Goal: Information Seeking & Learning: Learn about a topic

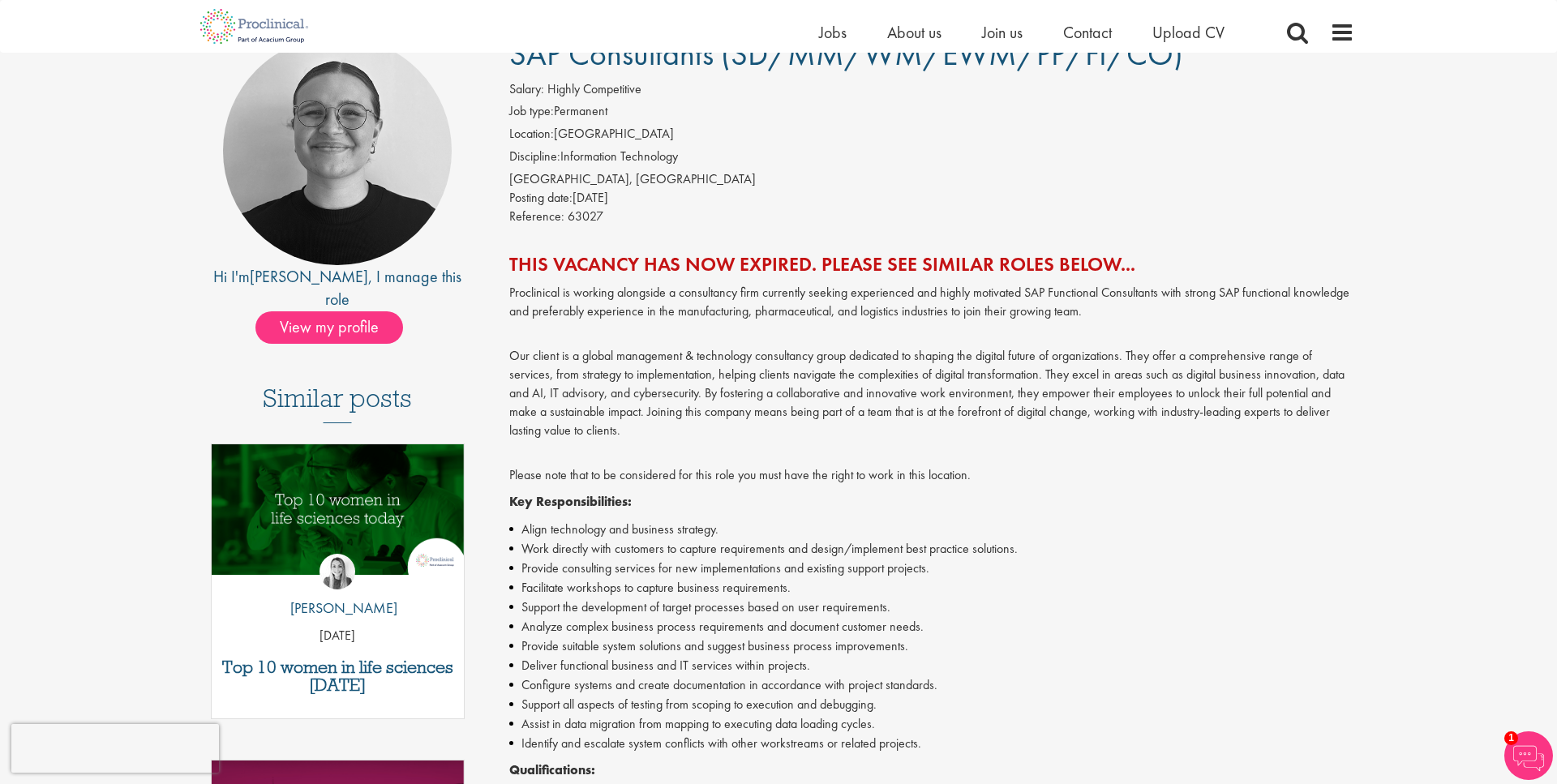
scroll to position [164, 0]
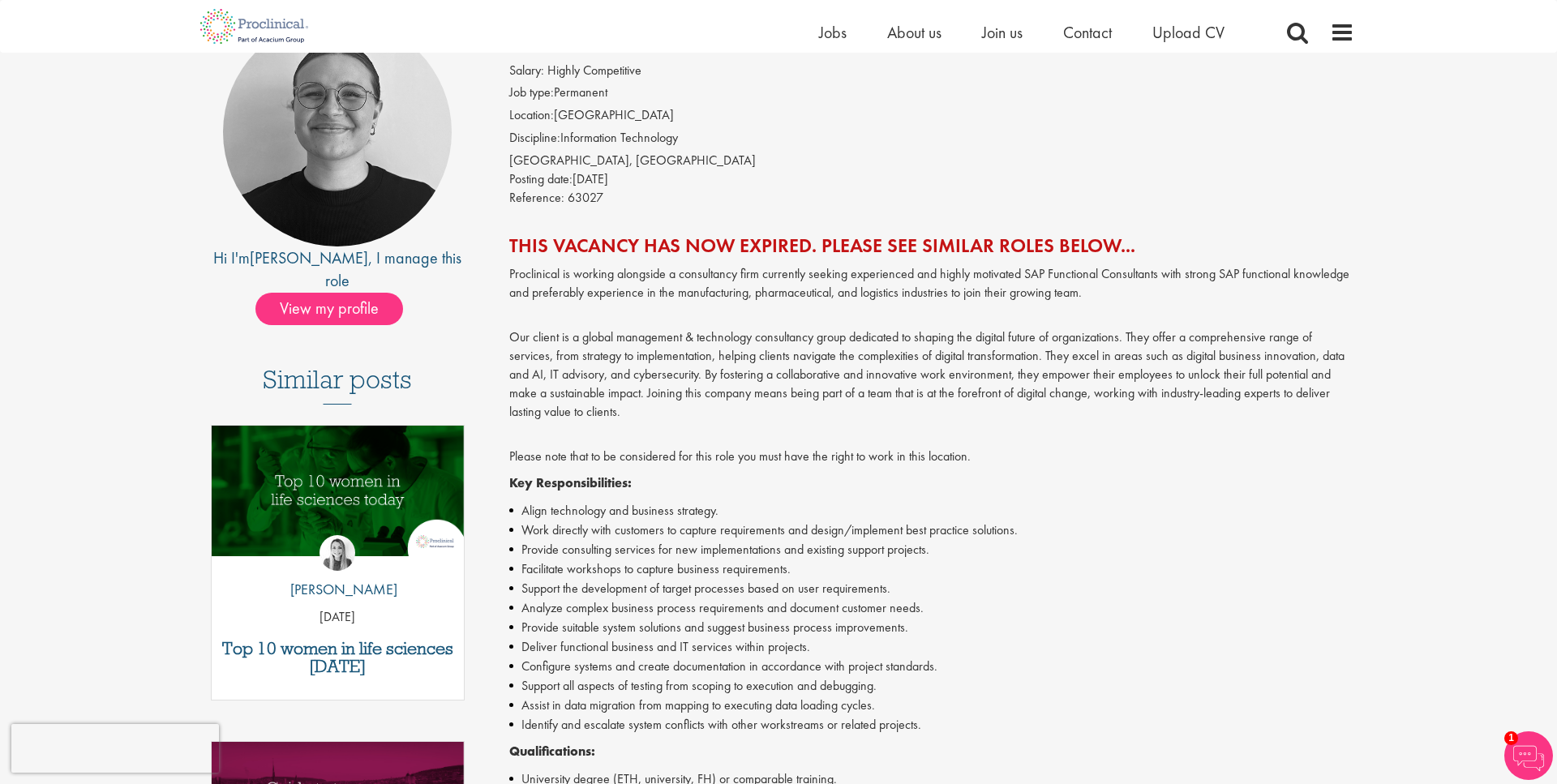
click at [795, 245] on h2 "This vacancy has now expired. Please see similar roles below..." at bounding box center [932, 245] width 846 height 21
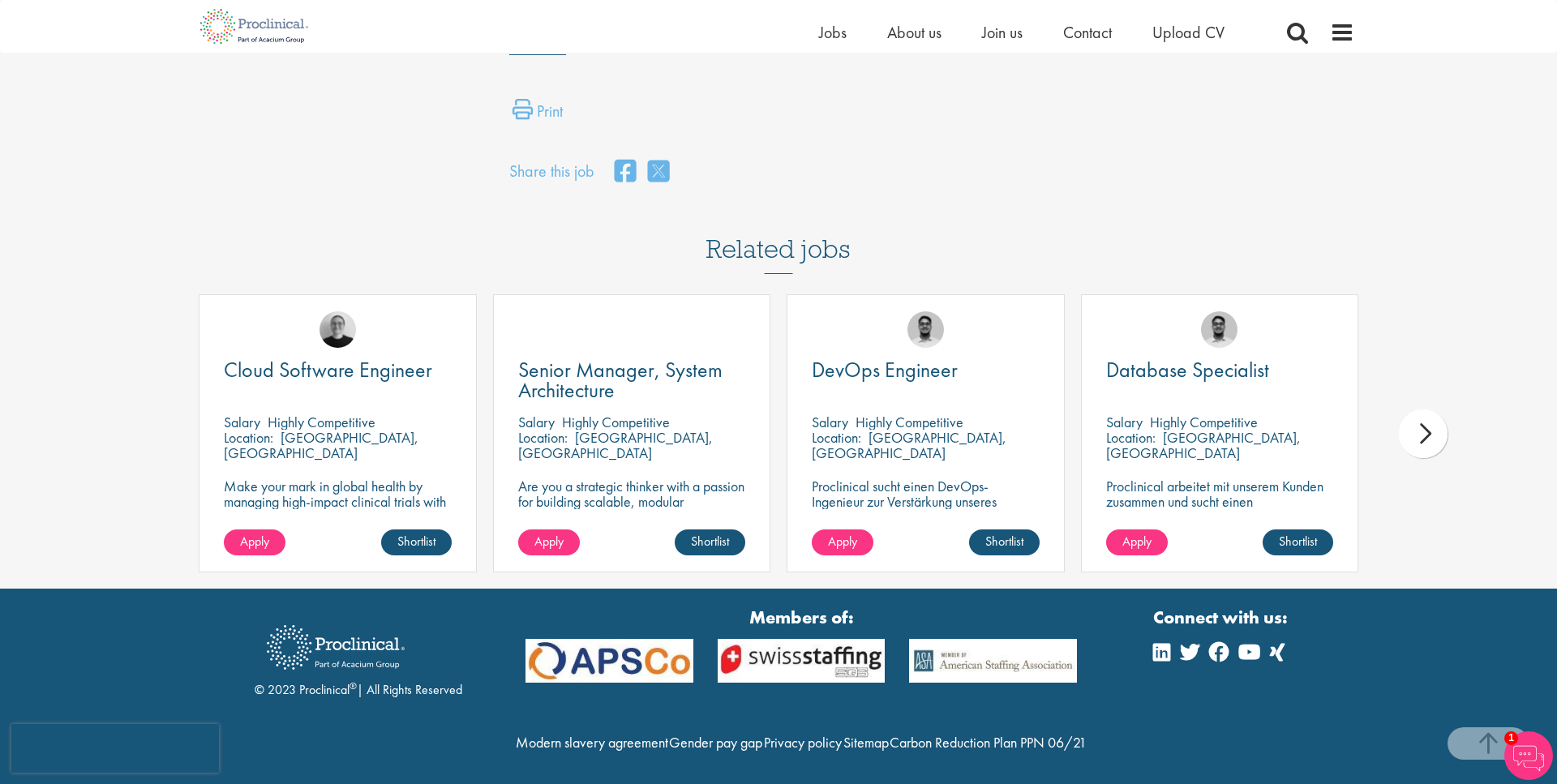
scroll to position [1437, 0]
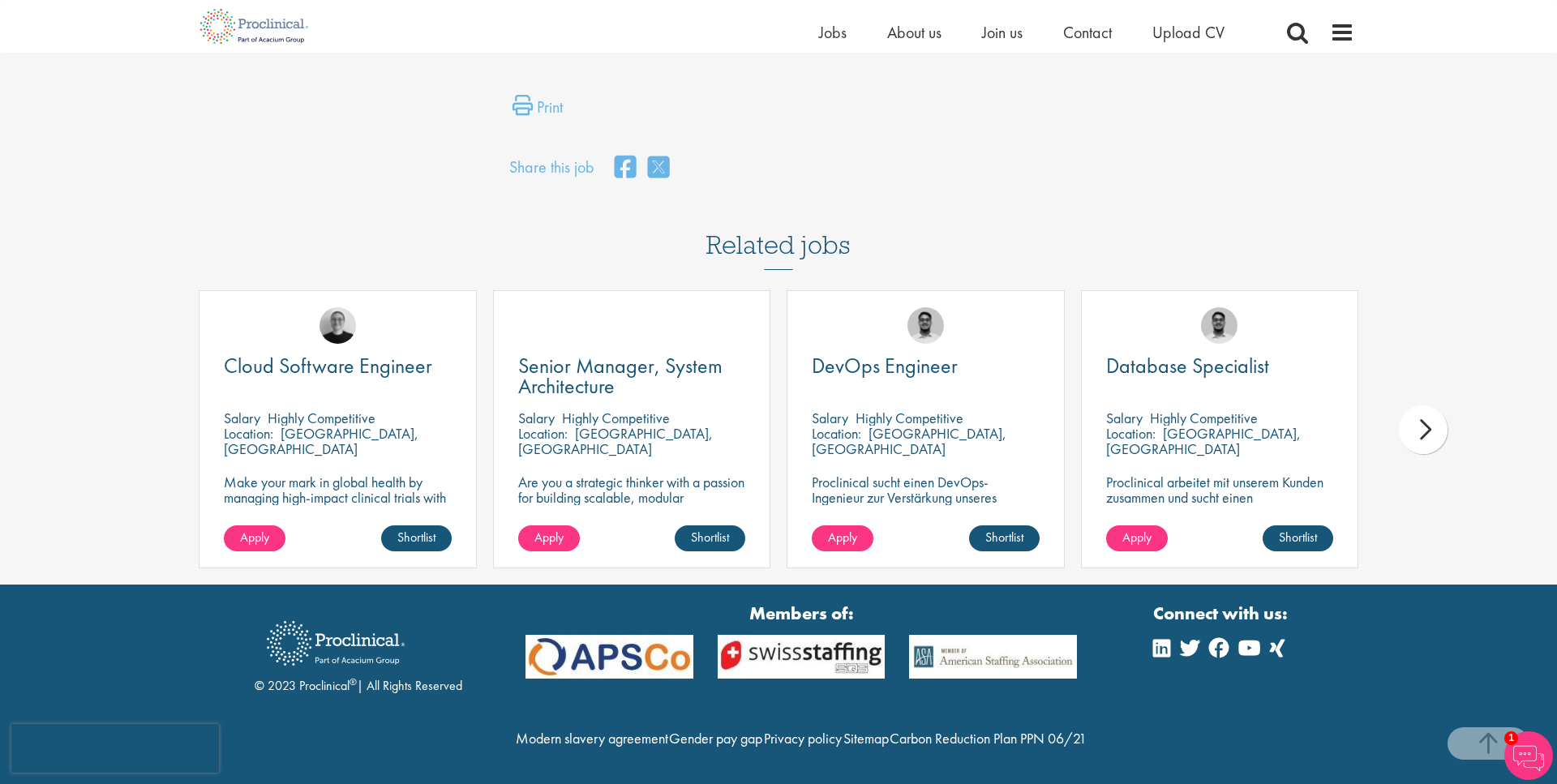
click at [1425, 426] on div "next" at bounding box center [1424, 430] width 49 height 49
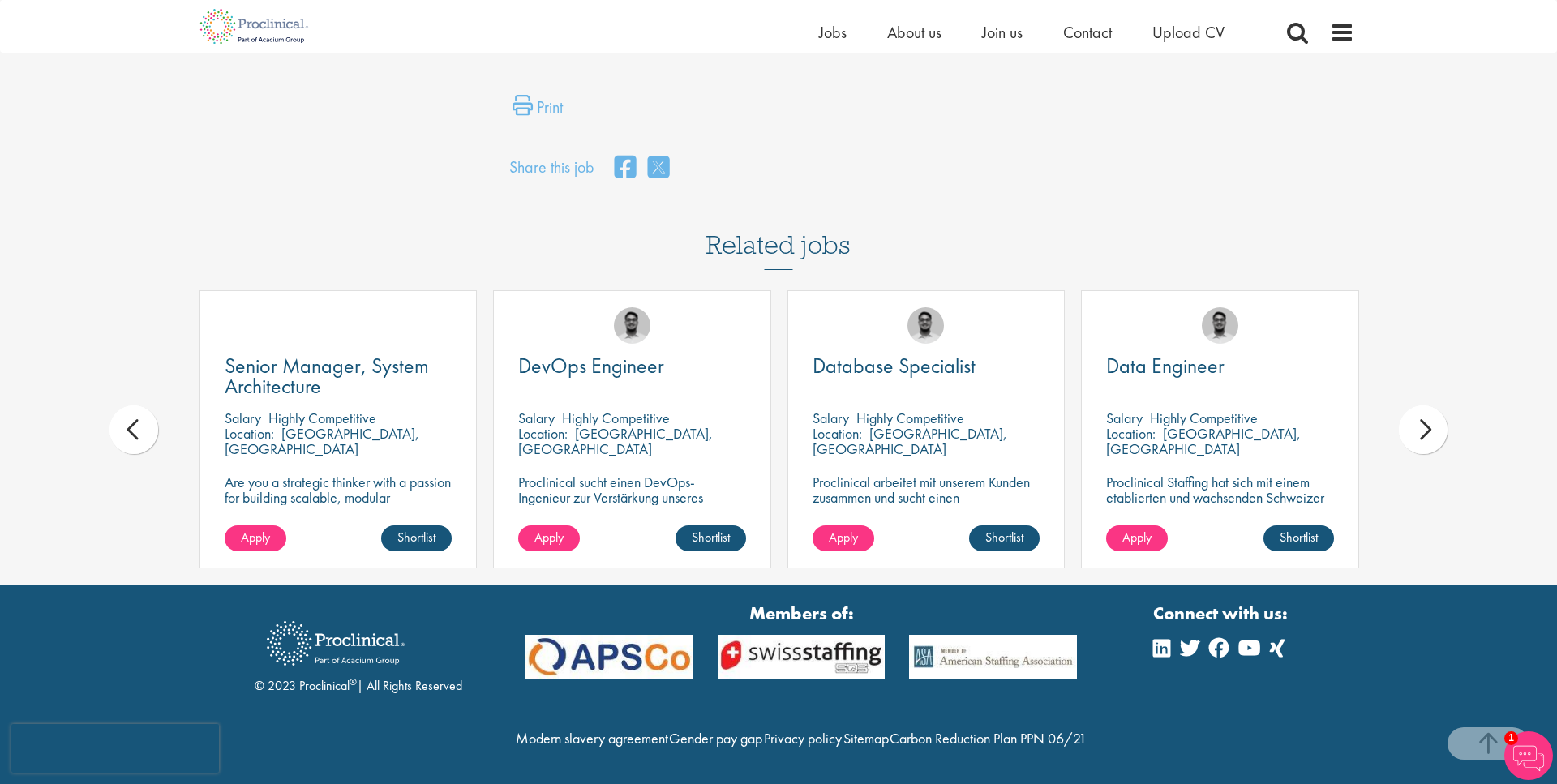
click at [1428, 422] on div "next" at bounding box center [1424, 430] width 49 height 49
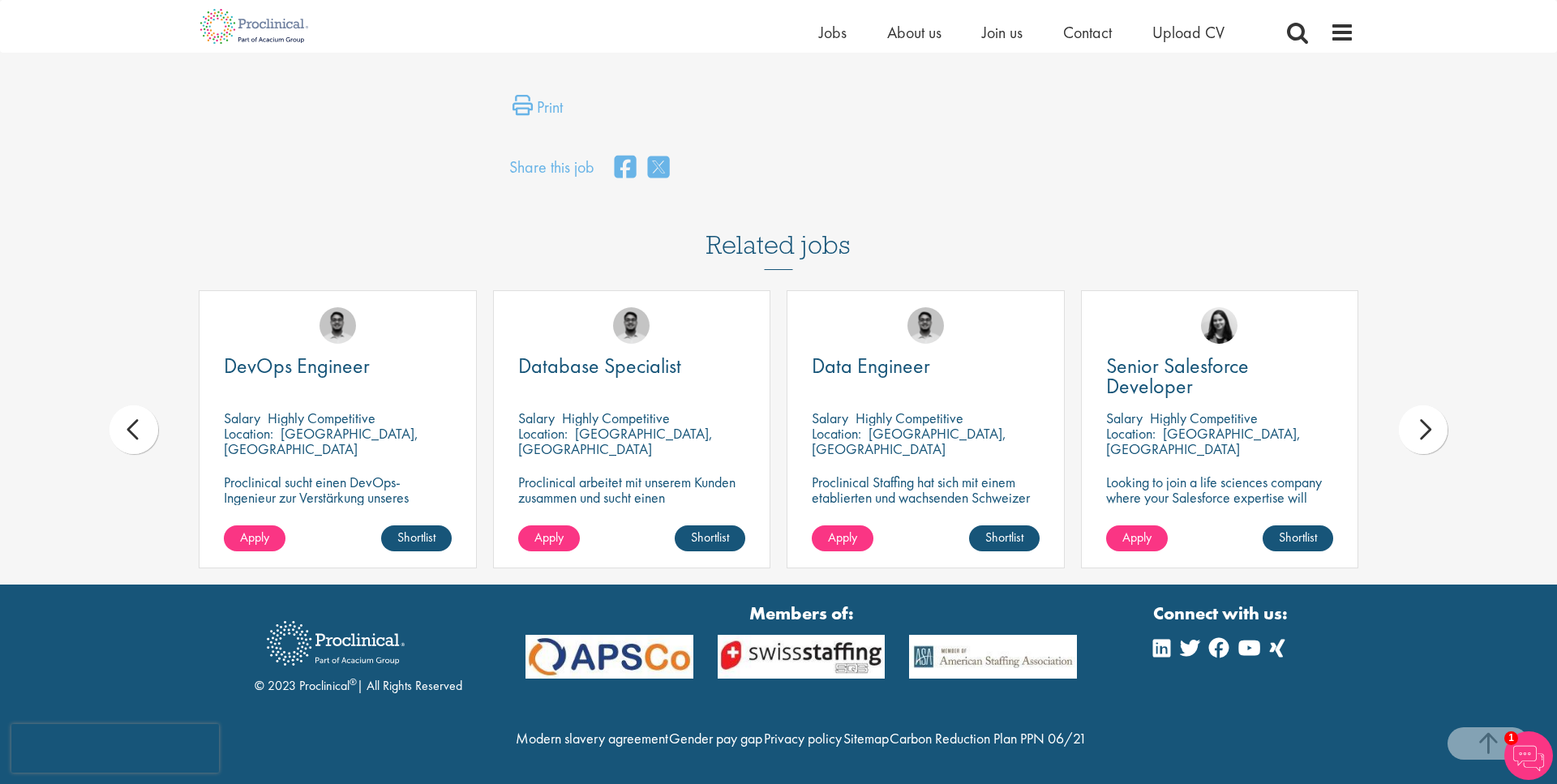
click at [1428, 422] on div "next" at bounding box center [1424, 430] width 49 height 49
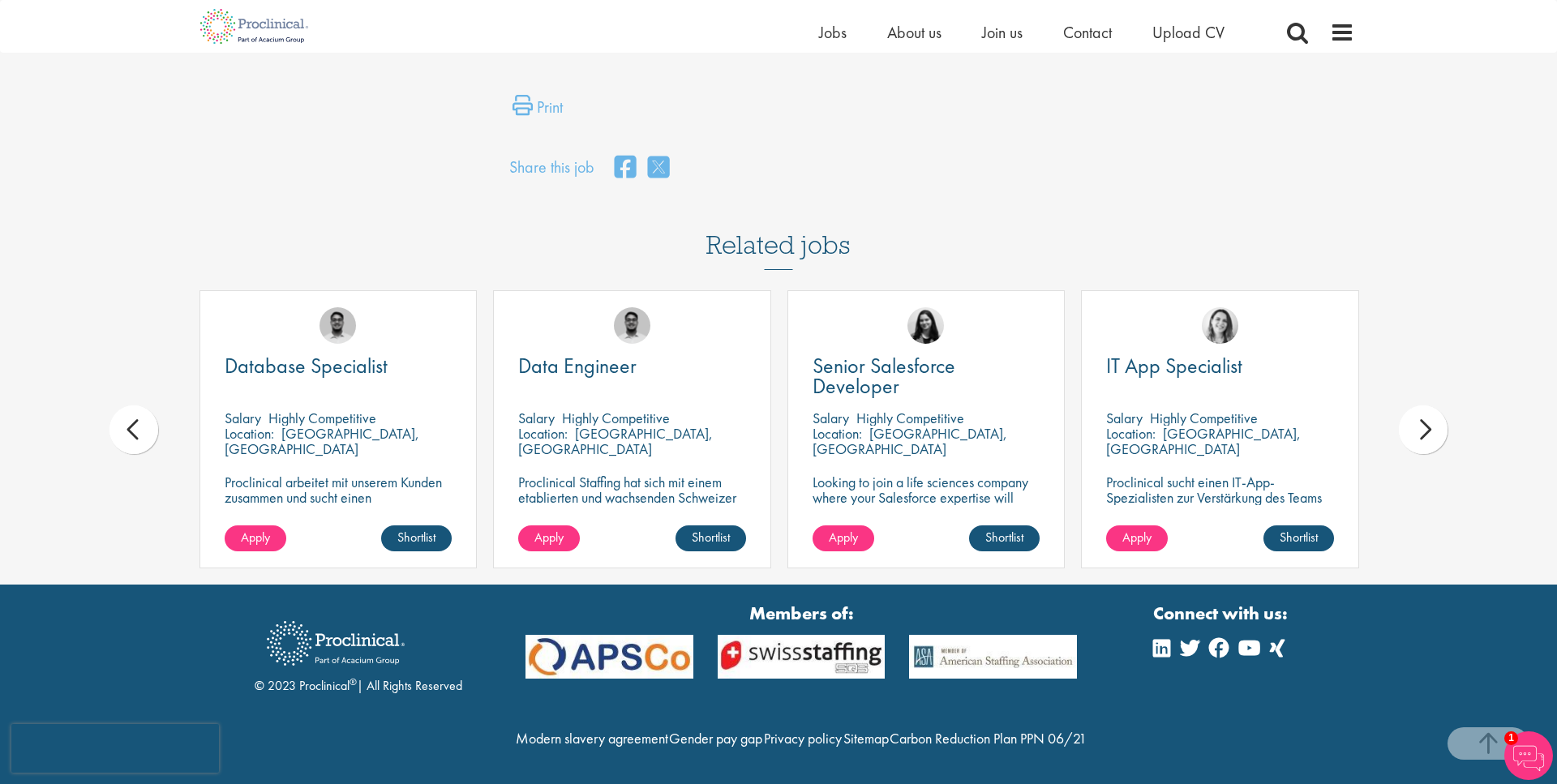
click at [1428, 422] on div "next" at bounding box center [1424, 430] width 49 height 49
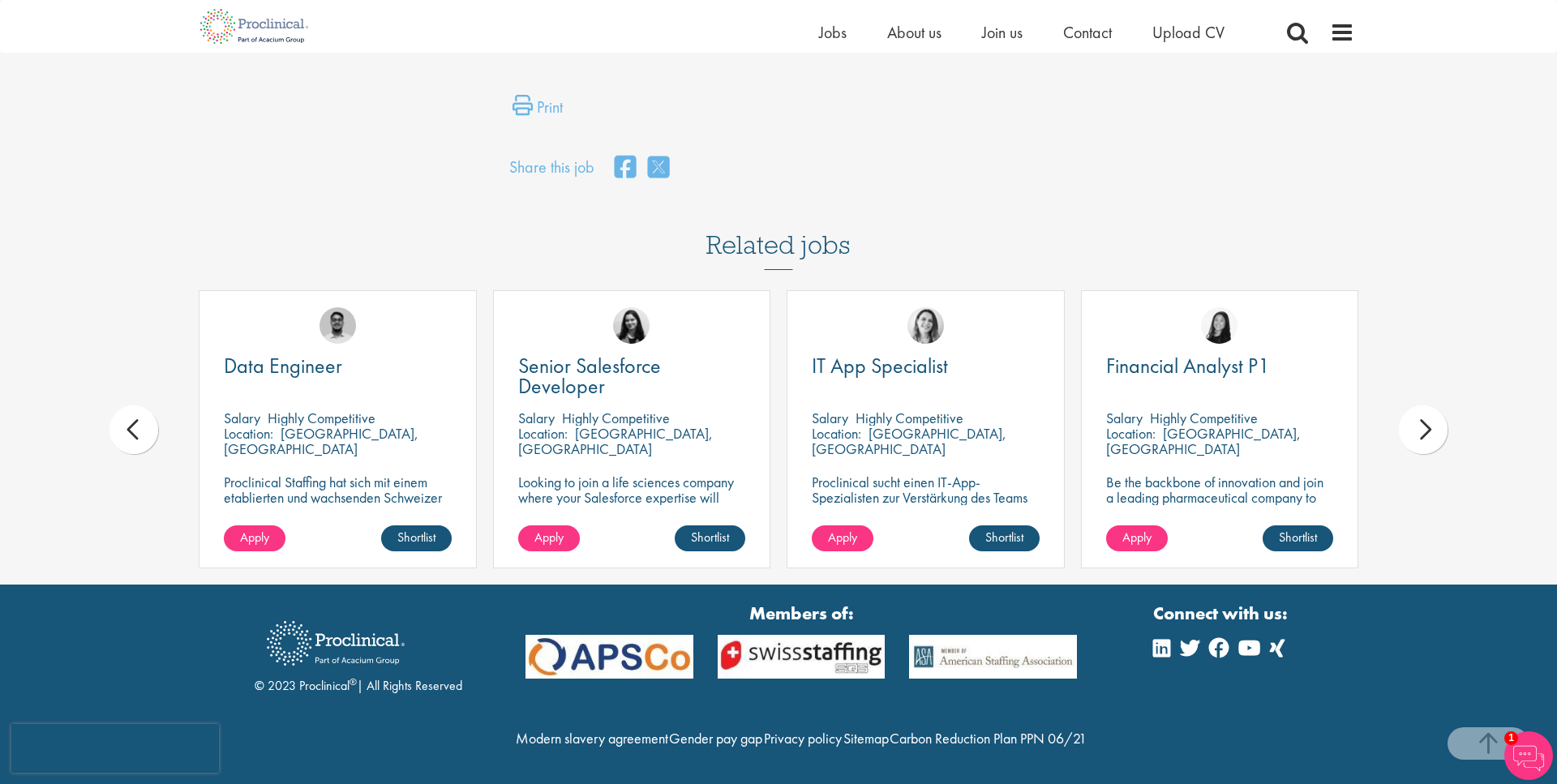
click at [1428, 422] on div "next" at bounding box center [1424, 430] width 49 height 49
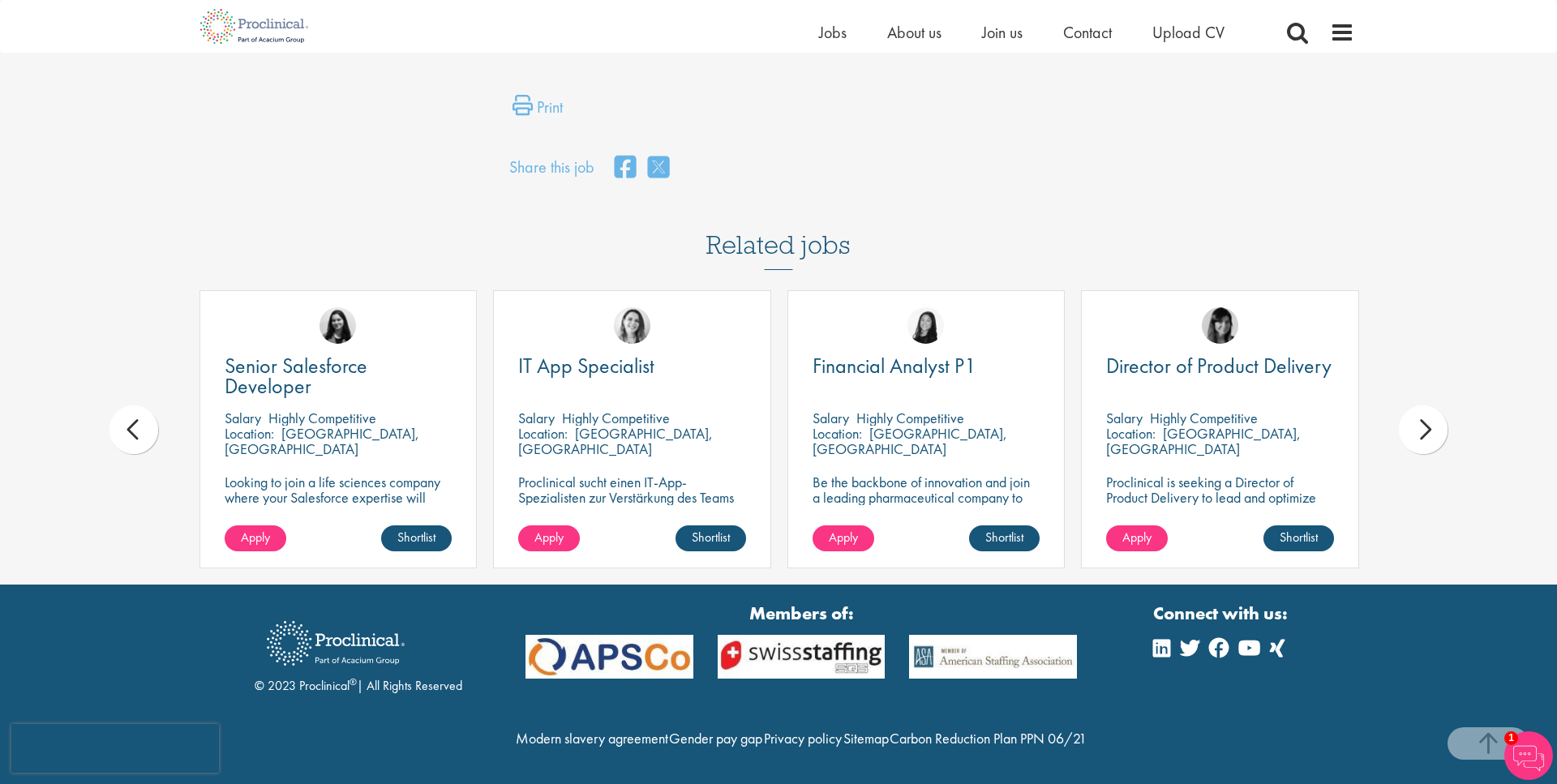
click at [1428, 422] on div "next" at bounding box center [1424, 430] width 49 height 49
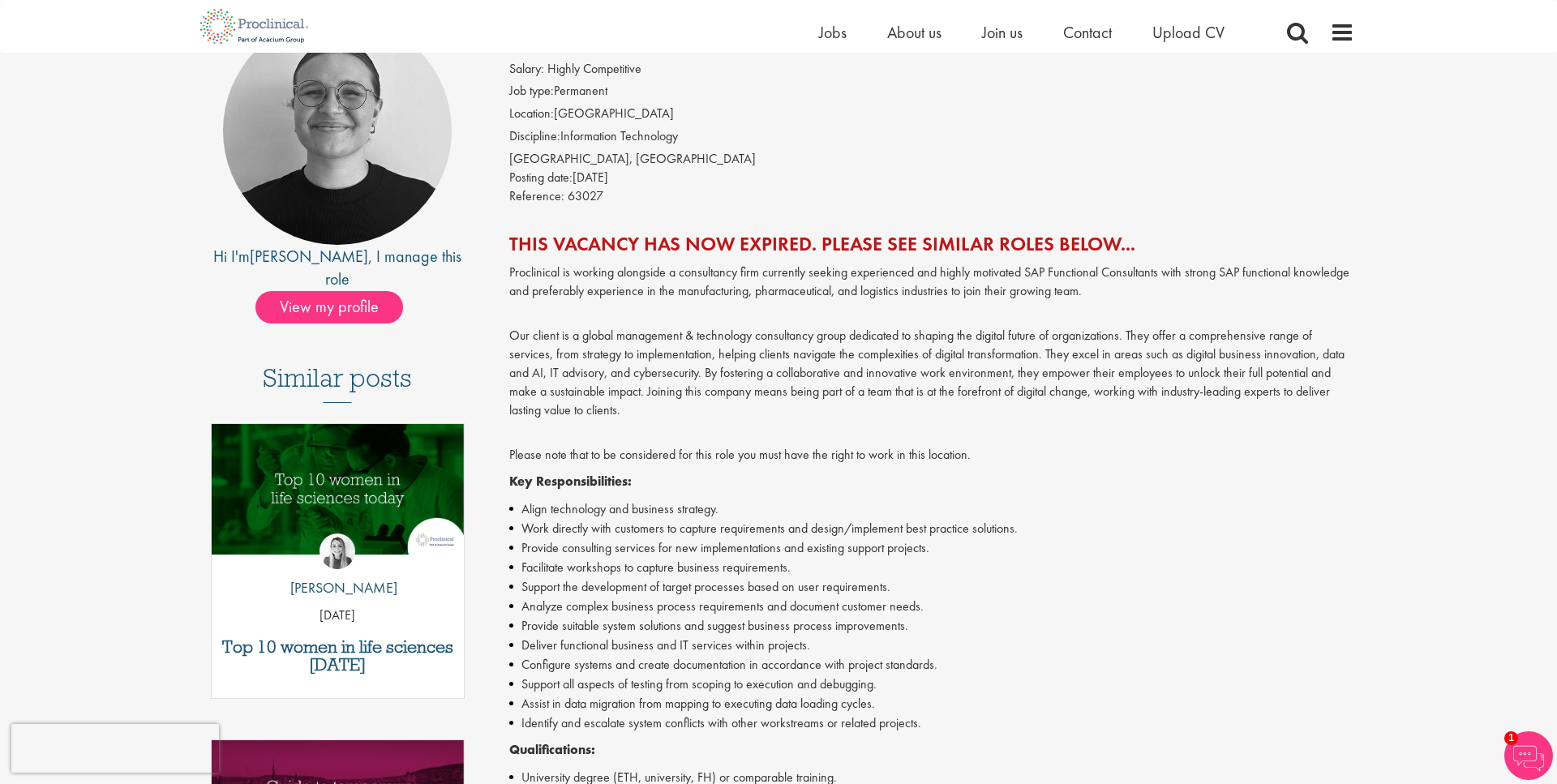
scroll to position [163, 0]
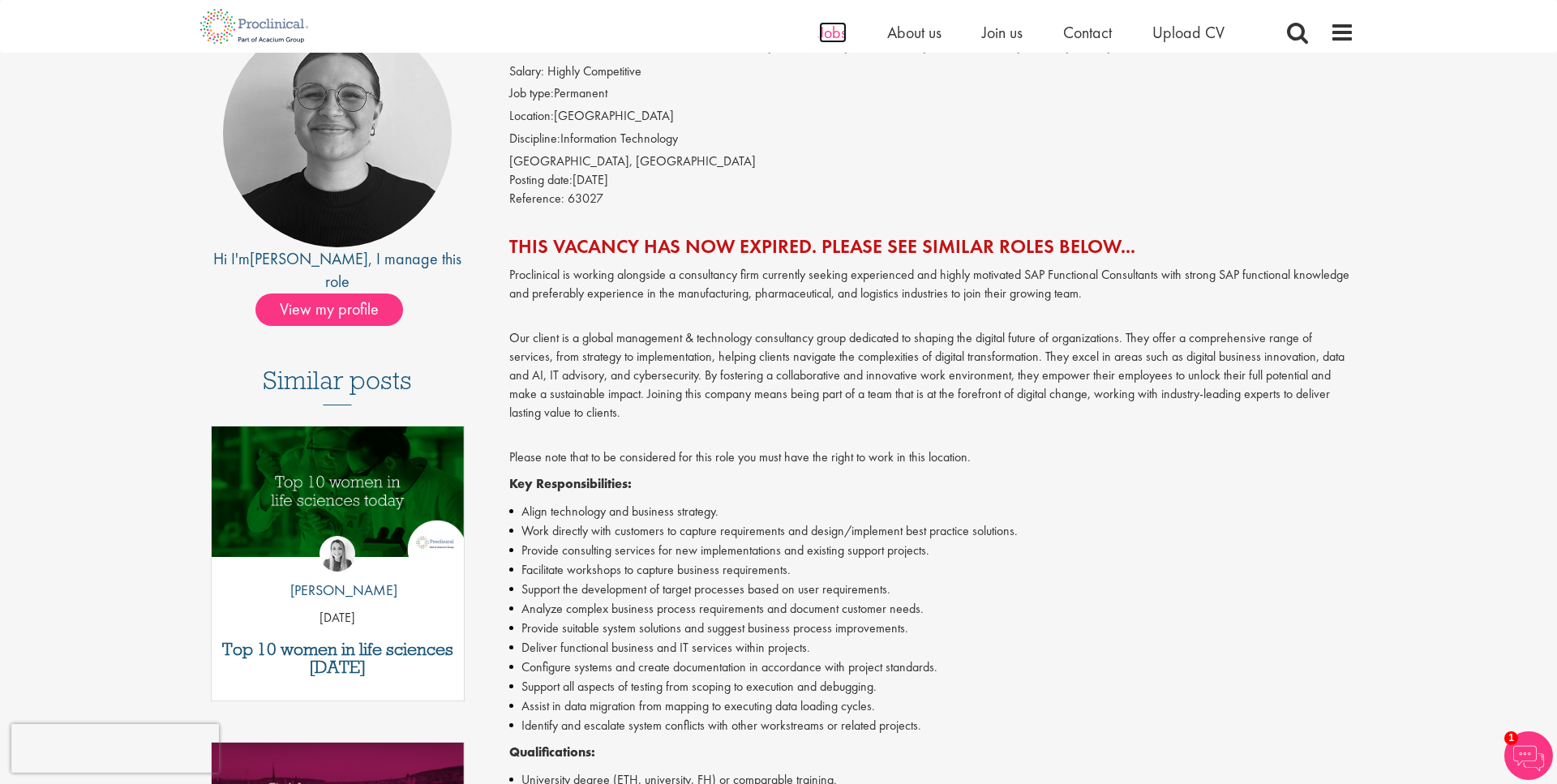
click at [820, 32] on span "Jobs" at bounding box center [833, 32] width 28 height 21
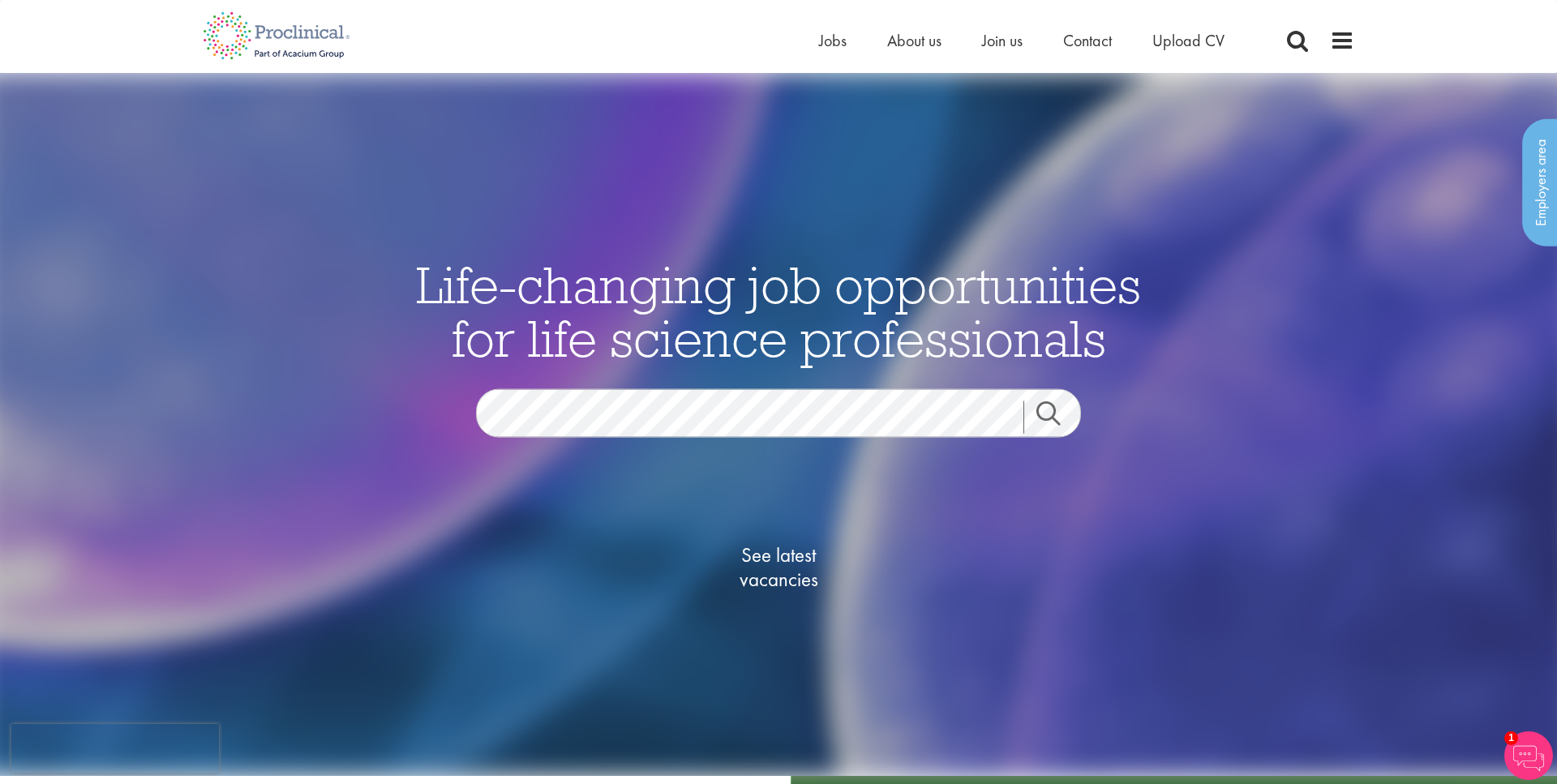
click at [1028, 414] on link "Search" at bounding box center [1058, 416] width 70 height 33
